Goal: Task Accomplishment & Management: Manage account settings

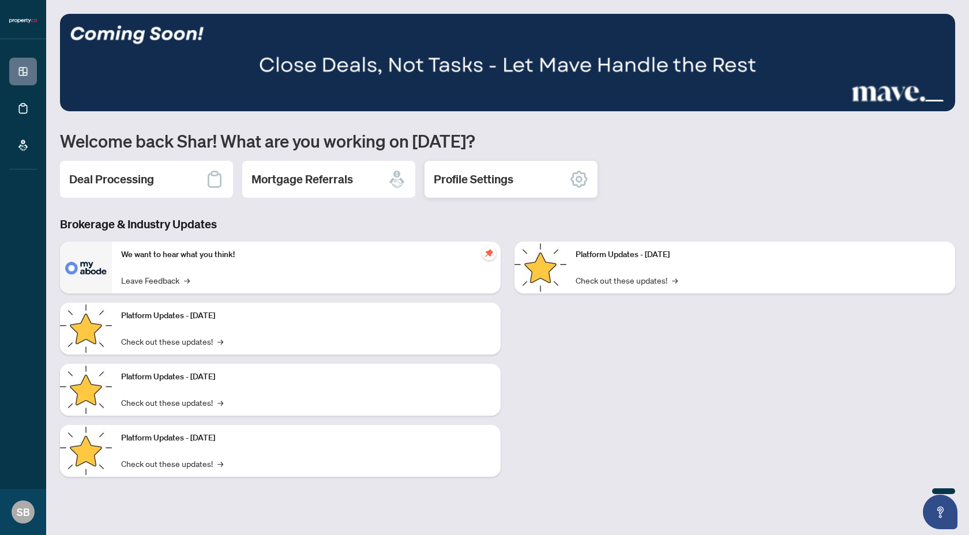
click at [471, 181] on h2 "Profile Settings" at bounding box center [474, 179] width 80 height 16
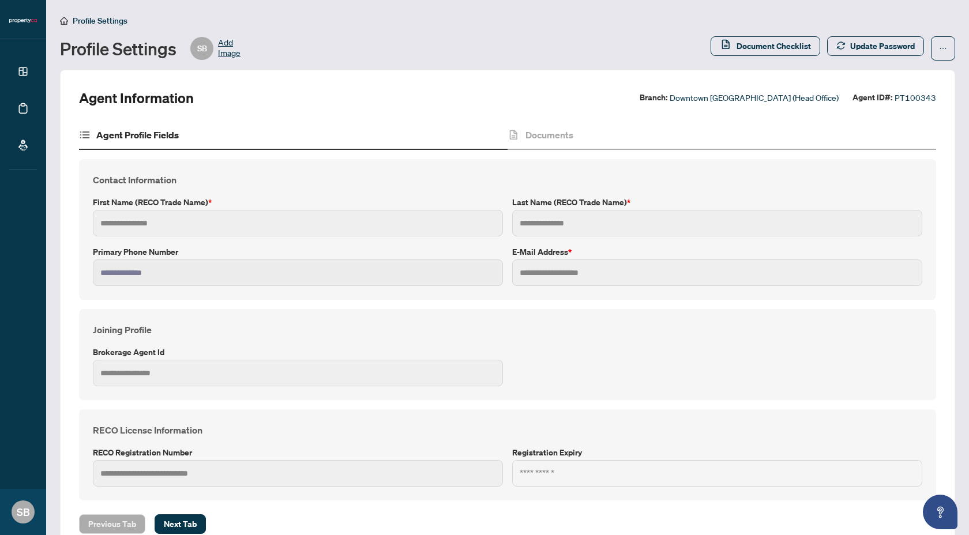
type input "****"
type input "**********"
type input "***"
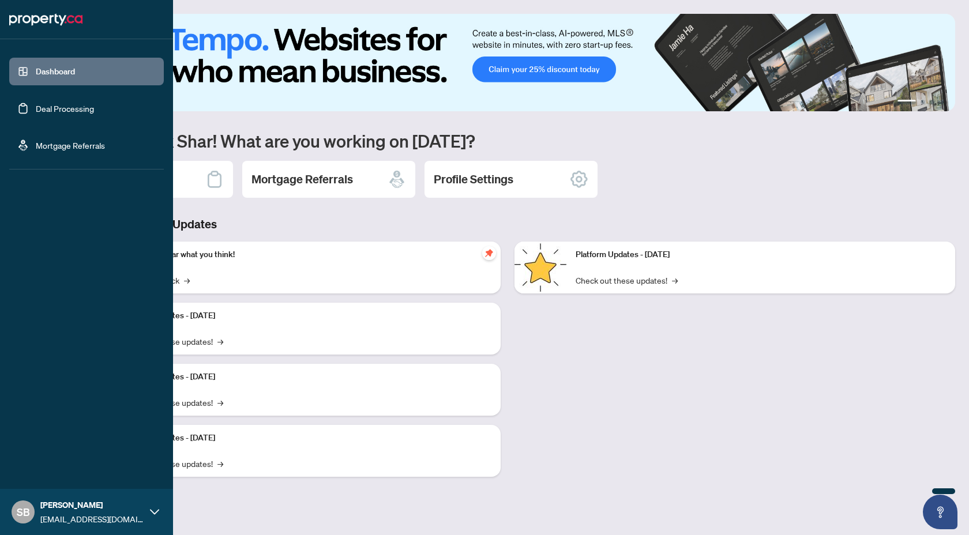
click at [47, 110] on link "Deal Processing" at bounding box center [65, 108] width 58 height 10
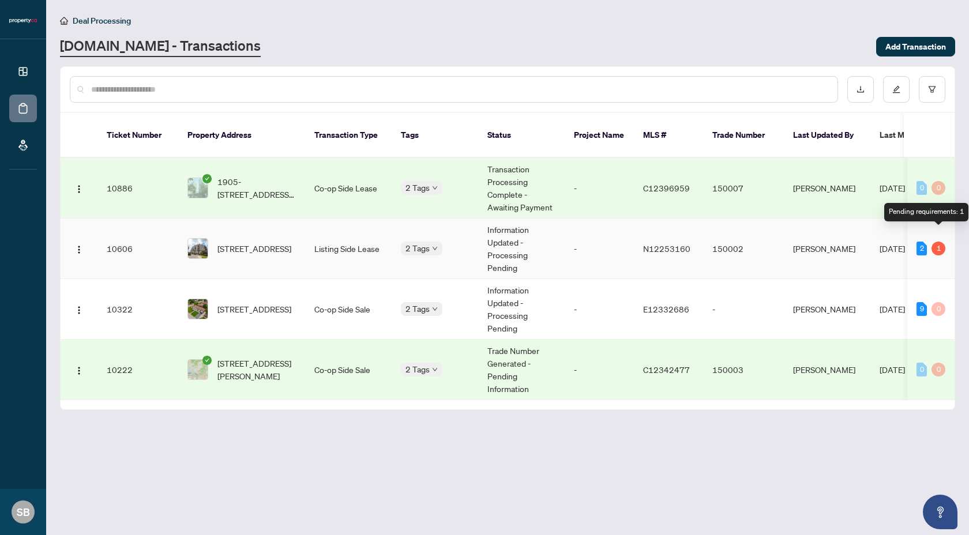
click at [941, 242] on div "1" at bounding box center [938, 249] width 14 height 14
click at [939, 242] on div "1" at bounding box center [938, 249] width 14 height 14
click at [938, 214] on div "Pending requirements: 1" at bounding box center [926, 212] width 84 height 18
click at [663, 243] on span "N12253160" at bounding box center [666, 248] width 47 height 10
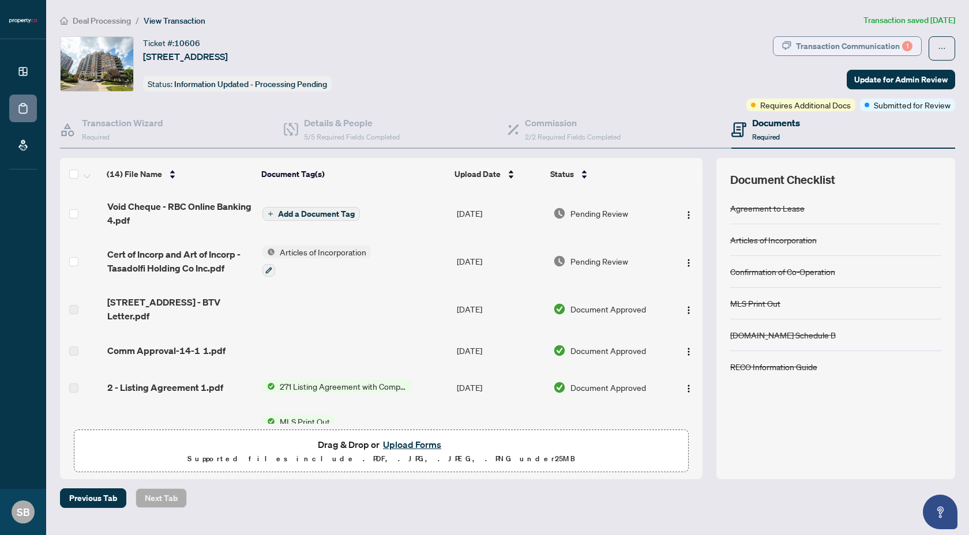
click at [875, 46] on div "Transaction Communication 1" at bounding box center [854, 46] width 116 height 18
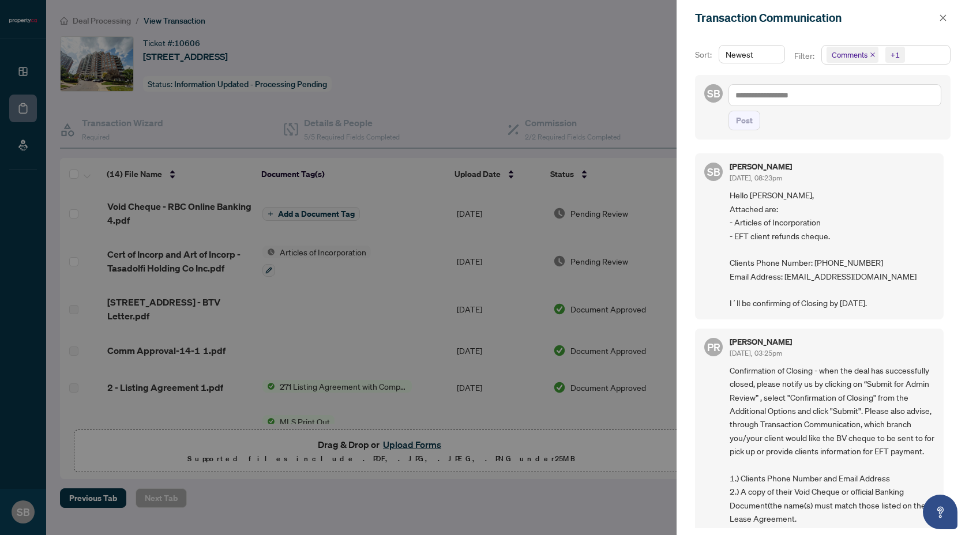
scroll to position [313, 0]
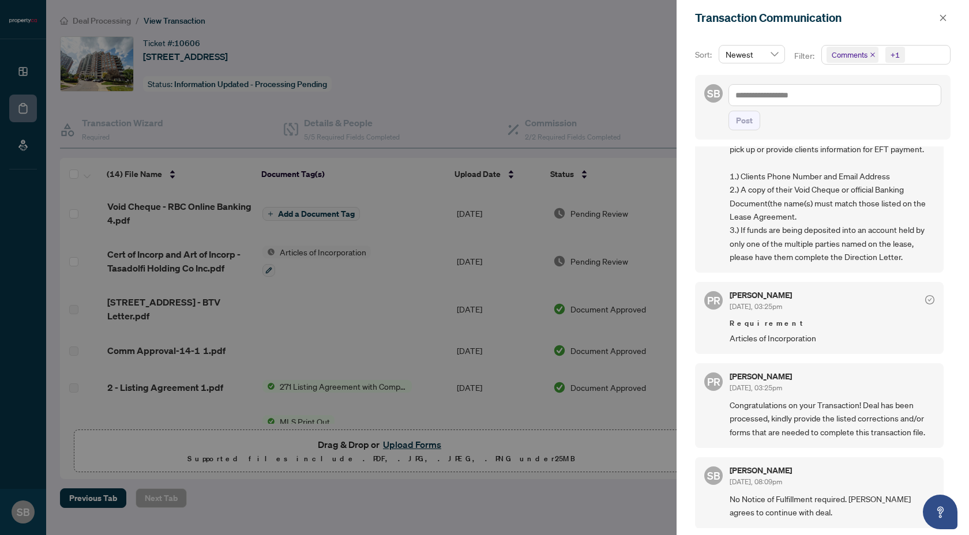
click at [576, 418] on div at bounding box center [484, 267] width 969 height 535
click at [948, 17] on button "button" at bounding box center [942, 18] width 15 height 14
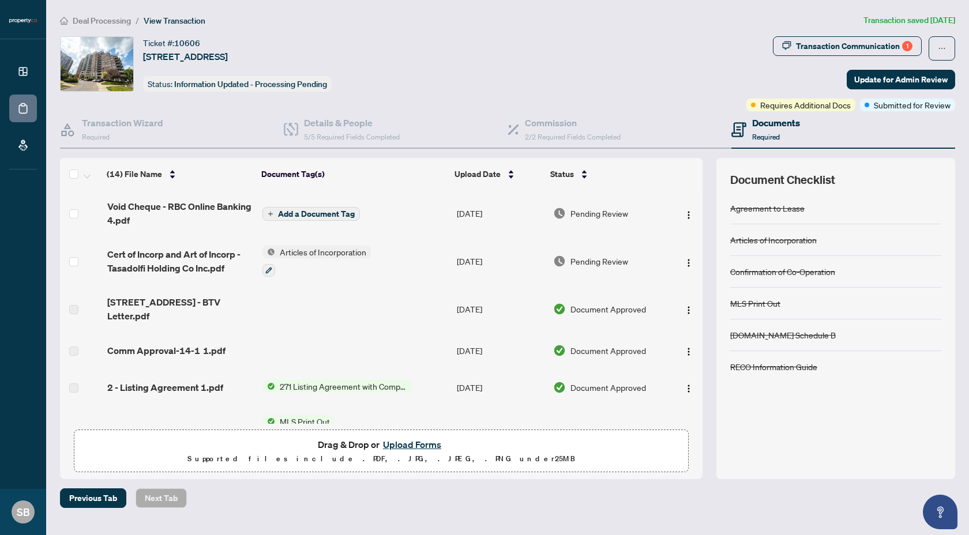
click at [395, 317] on td at bounding box center [355, 309] width 194 height 46
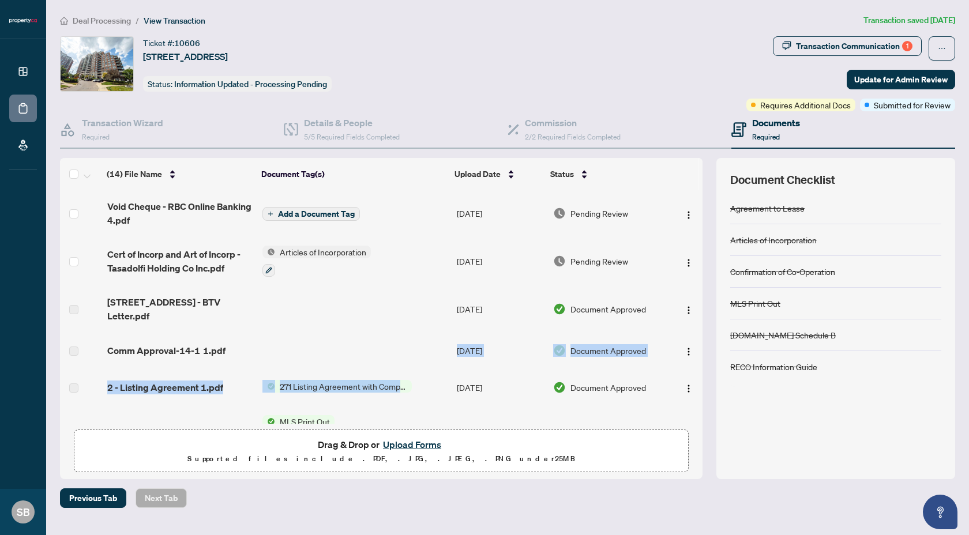
drag, startPoint x: 380, startPoint y: 390, endPoint x: 382, endPoint y: 402, distance: 12.3
click at [382, 403] on tbody "Void Cheque - RBC Online Banking 4.pdf Add a Document Tag [DATE] Pending Review…" at bounding box center [381, 520] width 642 height 660
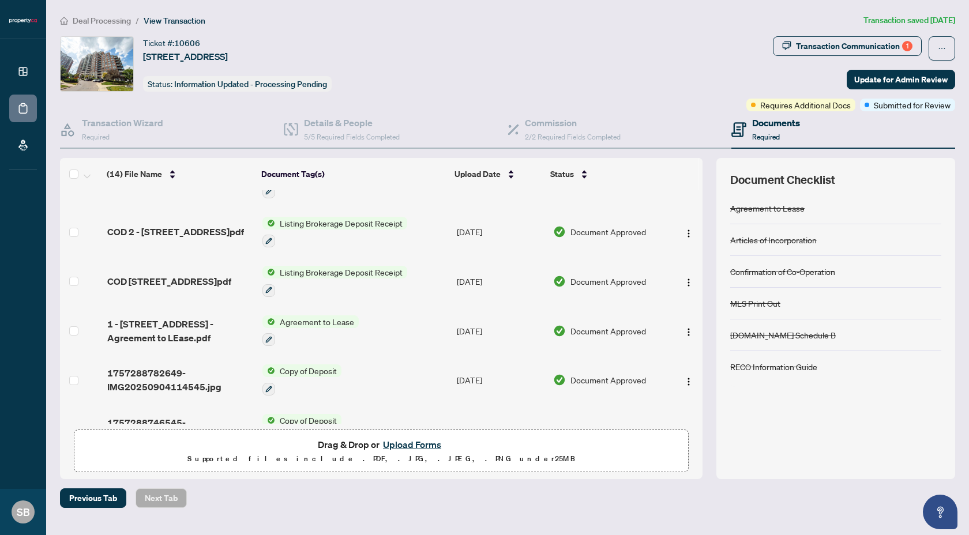
scroll to position [425, 0]
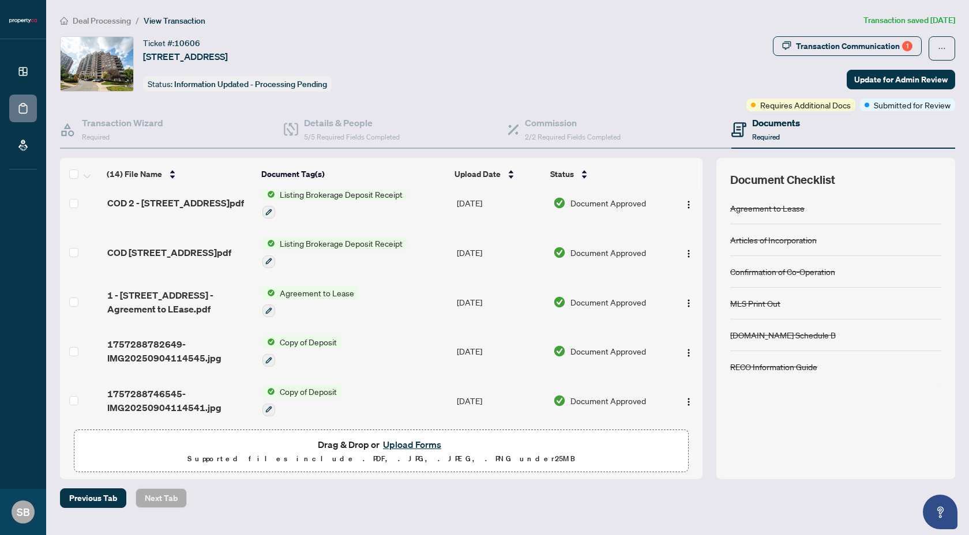
drag, startPoint x: 457, startPoint y: 506, endPoint x: 461, endPoint y: 322, distance: 183.4
click at [457, 505] on div "Previous Tab Next Tab" at bounding box center [507, 498] width 895 height 20
